Goal: Answer question/provide support: Answer question/provide support

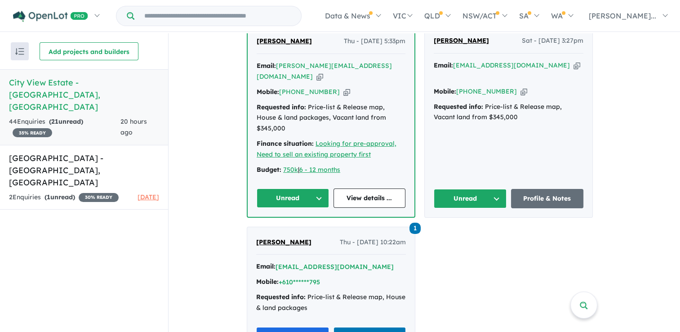
scroll to position [360, 0]
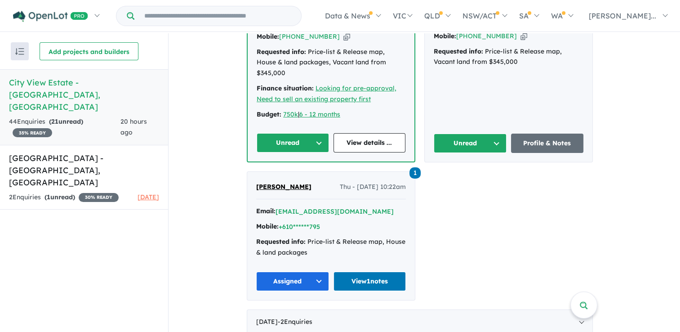
click at [280, 133] on button "Unread" at bounding box center [293, 142] width 72 height 19
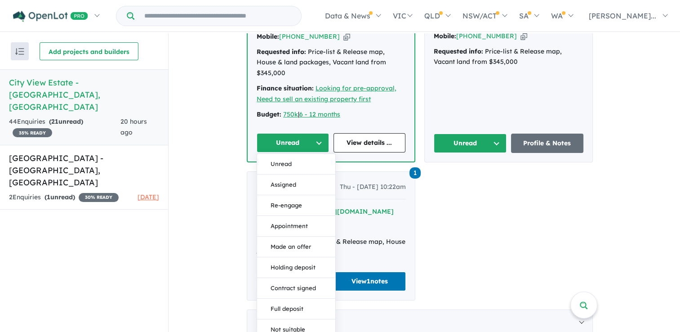
click at [290, 133] on button "Unread" at bounding box center [293, 142] width 72 height 19
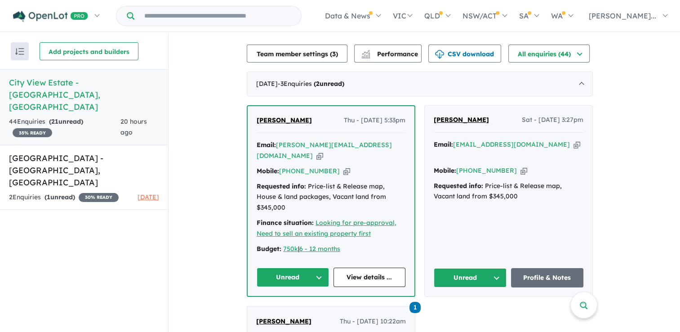
scroll to position [225, 0]
click at [372, 147] on a%20City%20View%20Estate%20-%20Ballarat%20North"] "hannah.sutcliffe@hotmail.co.nz" at bounding box center [324, 150] width 135 height 19
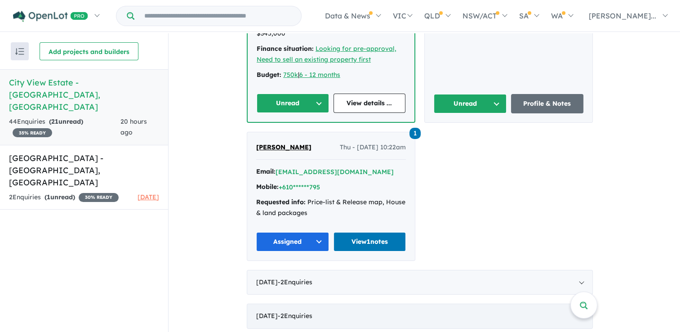
scroll to position [404, 0]
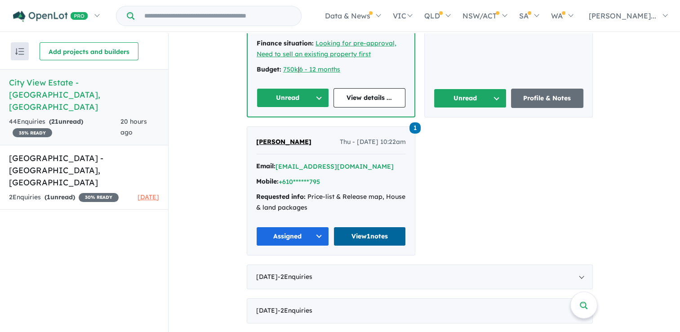
click at [361, 226] on link "View 1 notes" at bounding box center [369, 235] width 73 height 19
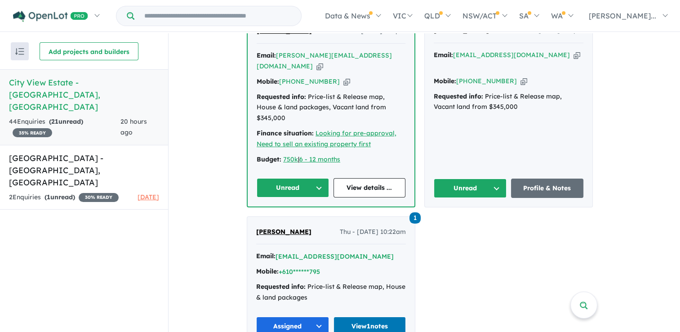
scroll to position [270, 0]
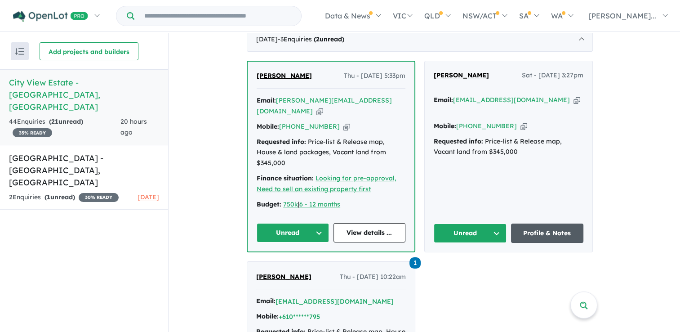
click at [539, 223] on link "Profile & Notes" at bounding box center [547, 232] width 73 height 19
click at [353, 223] on link "View details ..." at bounding box center [369, 232] width 72 height 19
click at [474, 223] on button "Unread" at bounding box center [470, 232] width 73 height 19
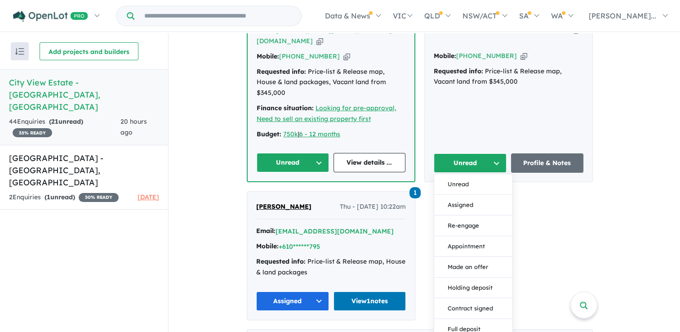
scroll to position [360, 0]
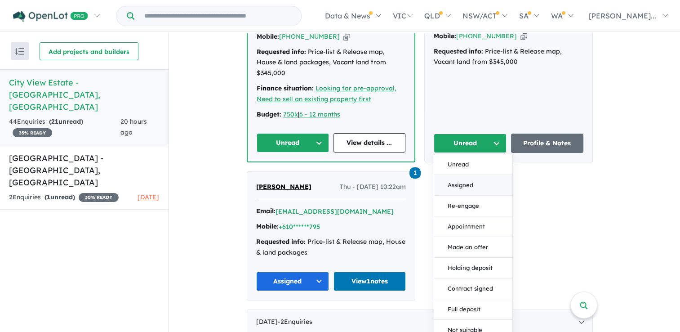
click at [464, 175] on button "Assigned" at bounding box center [473, 185] width 78 height 21
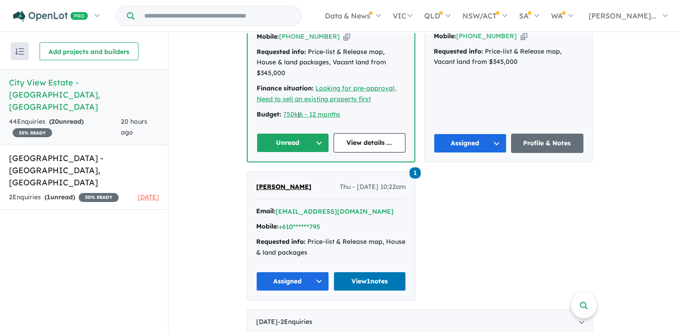
click at [315, 133] on button "Unread" at bounding box center [293, 142] width 72 height 19
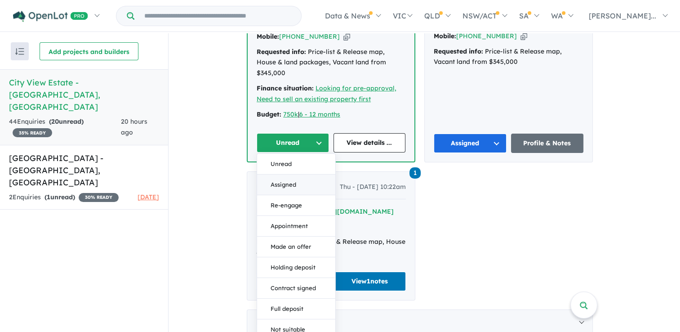
click at [301, 174] on button "Assigned" at bounding box center [296, 184] width 78 height 21
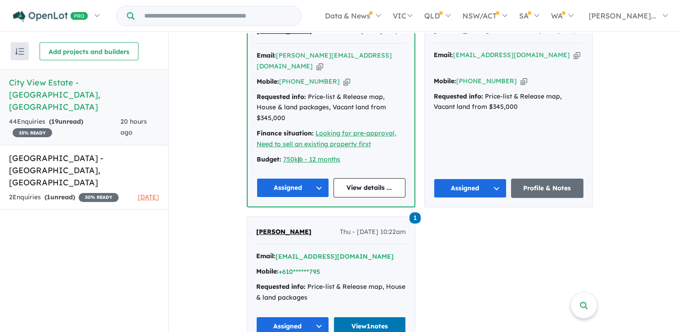
scroll to position [270, 0]
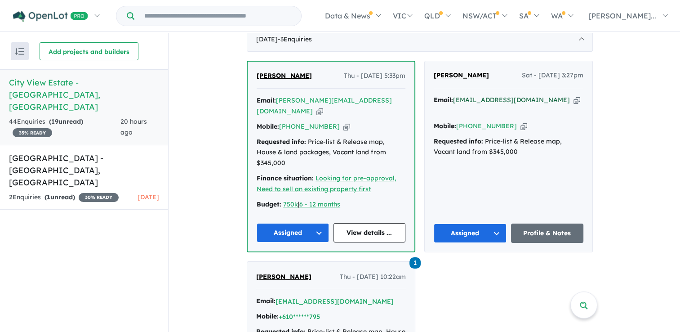
click at [520, 99] on a%20City%20View%20Estate%20-%20Ballarat%20North"] "[EMAIL_ADDRESS][DOMAIN_NAME]" at bounding box center [511, 100] width 117 height 8
click at [554, 223] on link "Profile & Notes" at bounding box center [547, 232] width 73 height 19
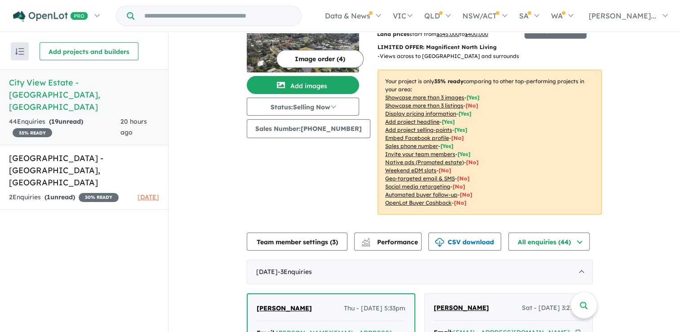
scroll to position [0, 0]
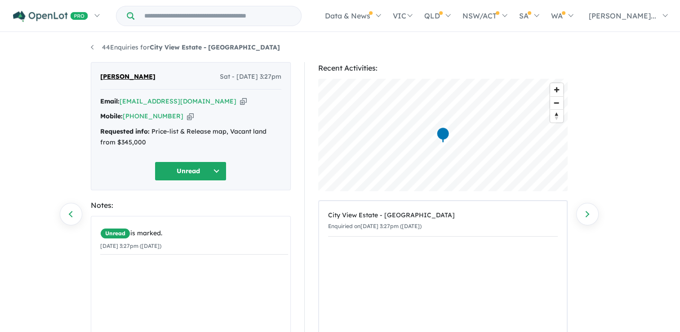
click at [195, 168] on button "Unread" at bounding box center [191, 170] width 72 height 19
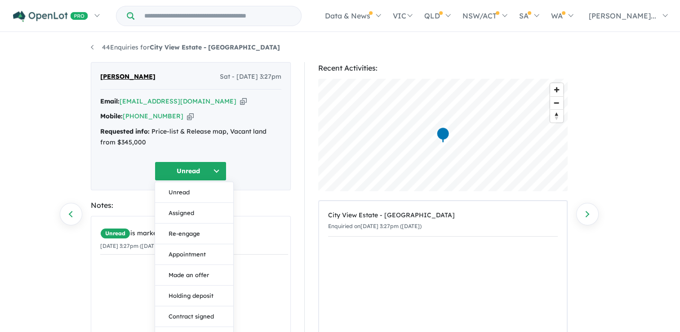
click at [195, 168] on button "Unread" at bounding box center [191, 170] width 72 height 19
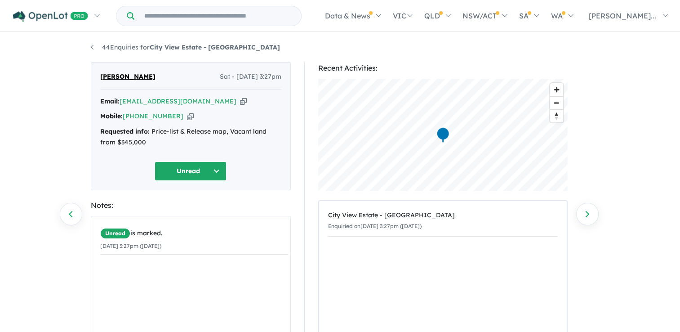
click at [241, 159] on div "Charn Dillon Sat - 23/08/2025, 3:27pm Email: charndpreet_@hotmail.com Copied! M…" at bounding box center [191, 126] width 200 height 128
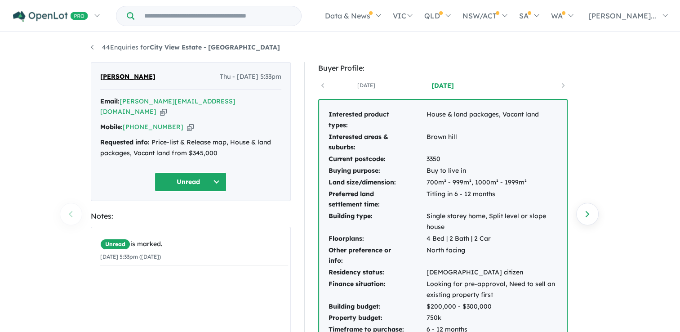
click at [217, 172] on button "Unread" at bounding box center [191, 181] width 72 height 19
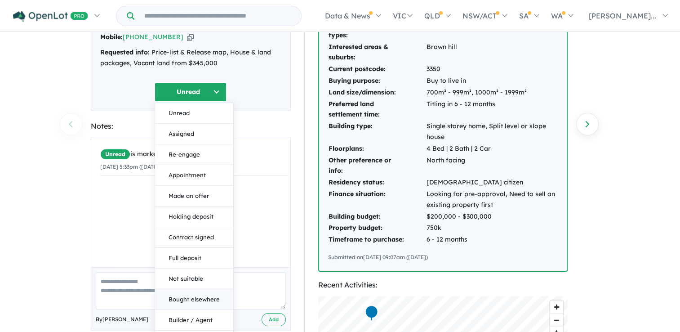
scroll to position [180, 0]
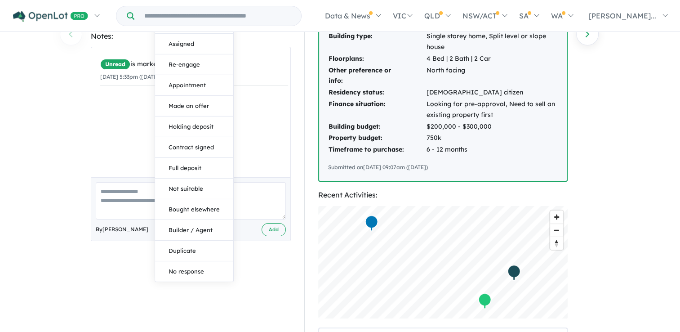
click at [112, 191] on textarea at bounding box center [191, 200] width 190 height 37
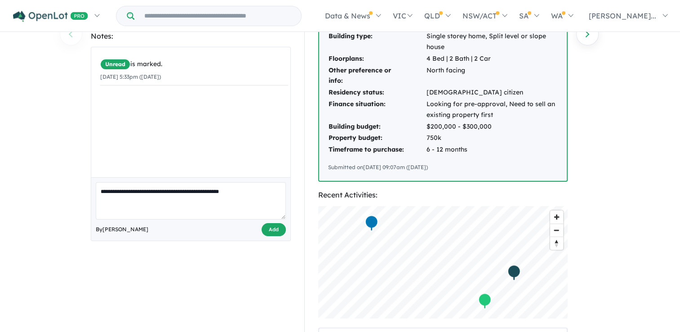
type textarea "**********"
click at [275, 223] on button "Add" at bounding box center [274, 229] width 24 height 13
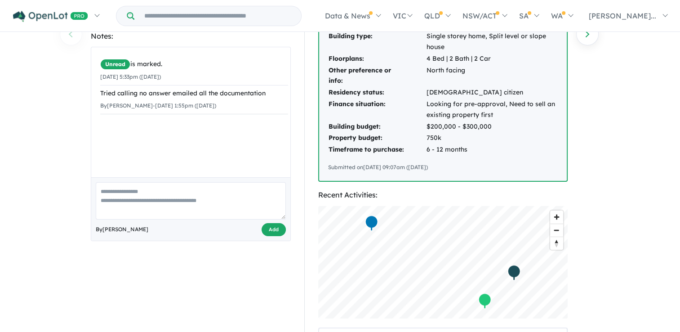
scroll to position [0, 0]
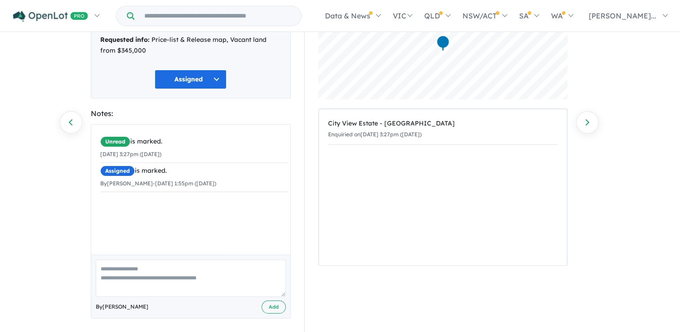
scroll to position [95, 0]
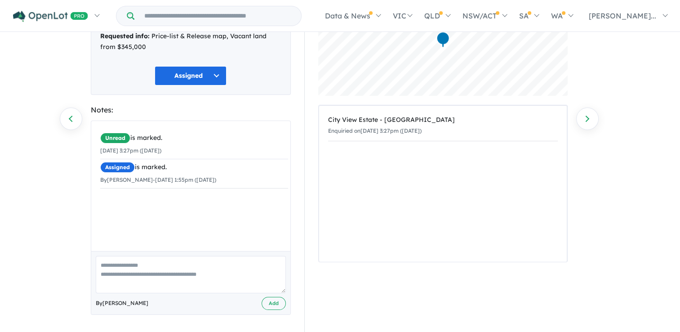
click at [162, 275] on textarea at bounding box center [191, 274] width 190 height 37
type textarea "**********"
click at [279, 303] on button "Add" at bounding box center [274, 303] width 24 height 13
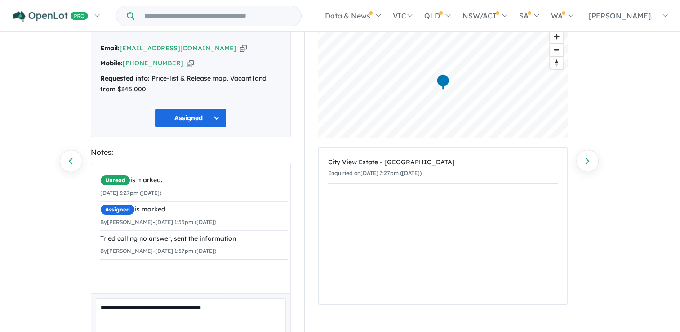
scroll to position [0, 0]
